Goal: Task Accomplishment & Management: Manage account settings

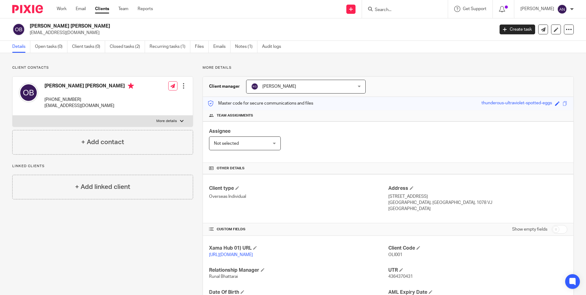
scroll to position [57, 0]
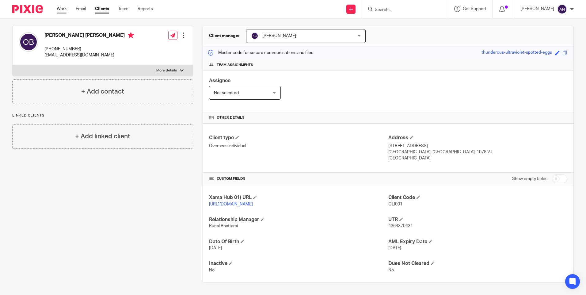
click at [61, 8] on link "Work" at bounding box center [62, 9] width 10 height 6
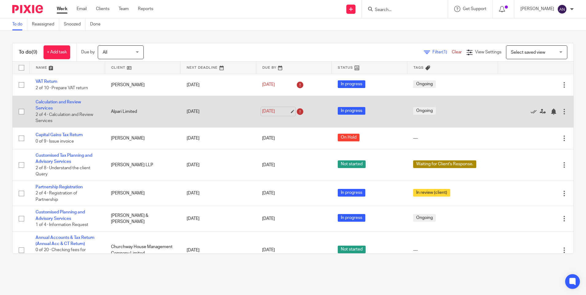
click at [285, 112] on link "15 Aug 2025" at bounding box center [276, 111] width 28 height 6
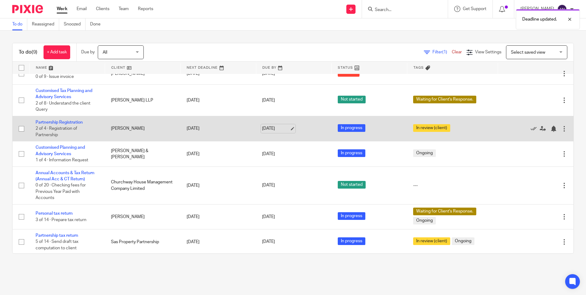
scroll to position [66, 0]
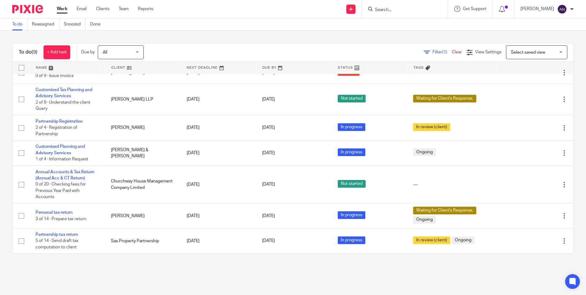
click at [384, 11] on input "Search" at bounding box center [401, 10] width 55 height 6
click at [386, 9] on input "Search" at bounding box center [401, 10] width 55 height 6
drag, startPoint x: 457, startPoint y: 41, endPoint x: 461, endPoint y: 41, distance: 4.0
click at [457, 41] on div "To do (9) + Add task Due by All All Today Tomorrow This week Next week This mon…" at bounding box center [293, 148] width 586 height 235
click at [381, 10] on input "Search" at bounding box center [401, 10] width 55 height 6
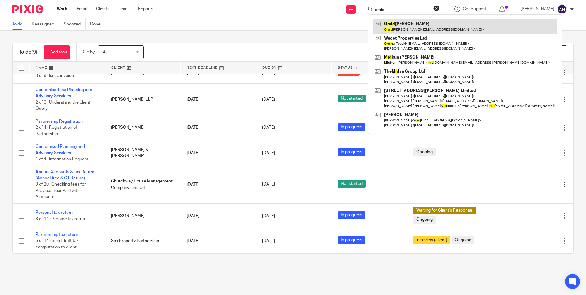
type input "omid"
click at [408, 28] on link at bounding box center [465, 26] width 184 height 14
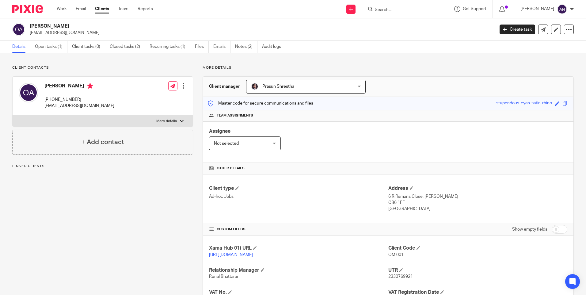
scroll to position [101, 0]
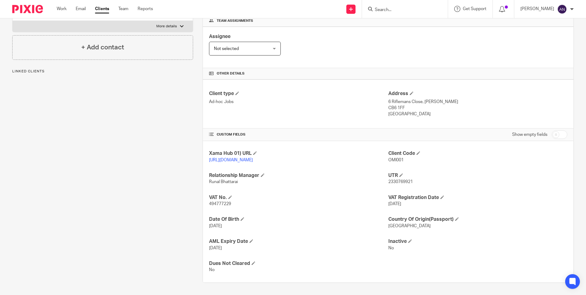
click at [474, 99] on p "6 Riflemans Close, [PERSON_NAME]" at bounding box center [477, 102] width 179 height 6
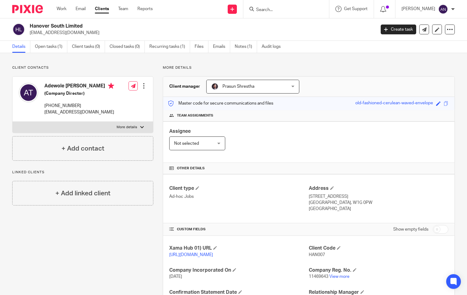
scroll to position [61, 0]
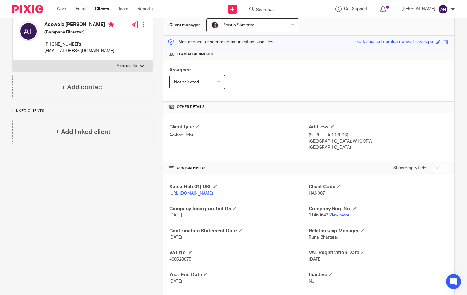
click at [290, 13] on form at bounding box center [288, 9] width 65 height 8
click at [285, 9] on input "Search" at bounding box center [283, 10] width 55 height 6
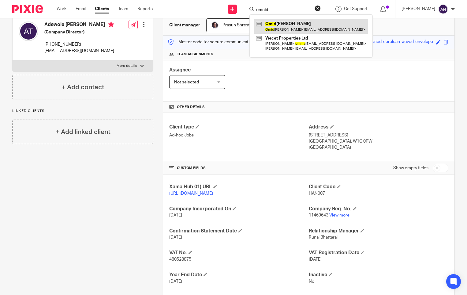
type input "omnid"
click at [304, 26] on link at bounding box center [312, 26] width 114 height 14
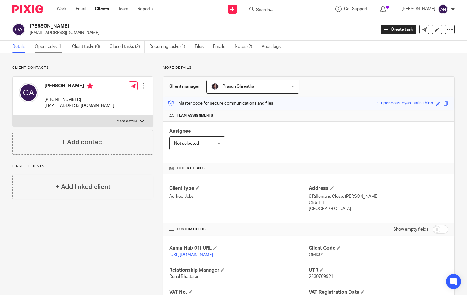
click at [62, 44] on link "Open tasks (1)" at bounding box center [51, 47] width 32 height 12
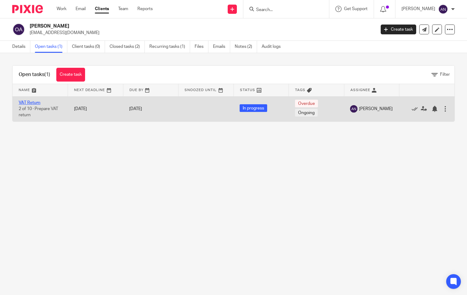
click at [38, 102] on link "VAT Return" at bounding box center [30, 102] width 22 height 4
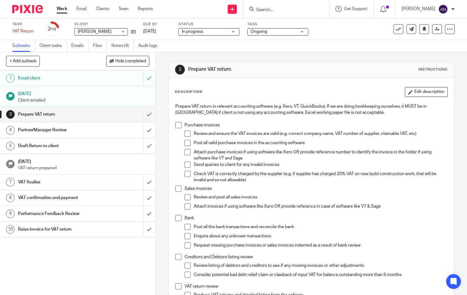
click at [283, 58] on div "3 Prepare VAT return Instructions Description Edit description Prepare VAT retu…" at bounding box center [312, 238] width 286 height 373
click at [116, 48] on link "Notes (4)" at bounding box center [123, 46] width 22 height 12
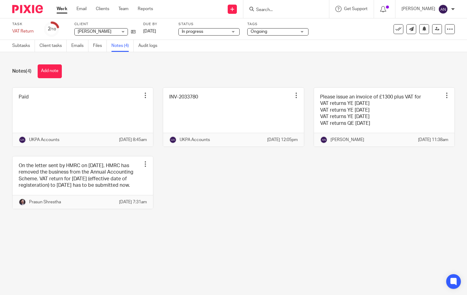
click at [284, 14] on div at bounding box center [287, 9] width 86 height 18
click at [280, 11] on input "Search" at bounding box center [283, 10] width 55 height 6
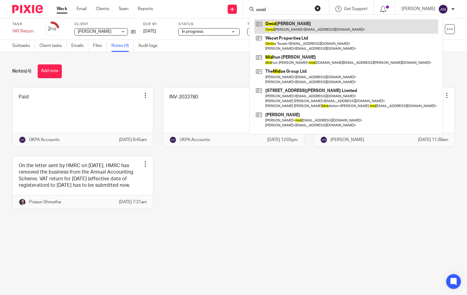
type input "omid"
click at [272, 25] on link at bounding box center [347, 26] width 184 height 14
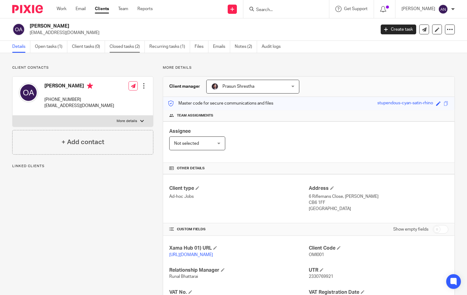
click at [133, 46] on link "Closed tasks (2)" at bounding box center [127, 47] width 35 height 12
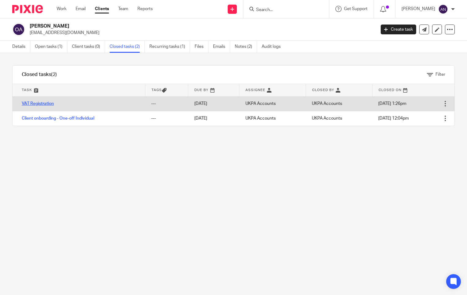
click at [44, 105] on link "VAT Registration" at bounding box center [38, 103] width 32 height 4
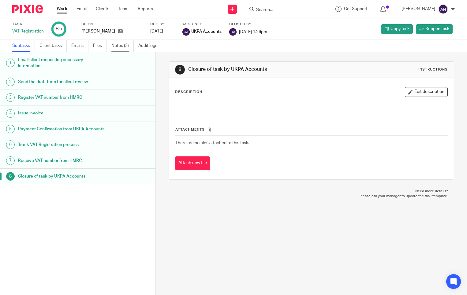
click at [122, 47] on link "Notes (3)" at bounding box center [123, 46] width 22 height 12
